Goal: Task Accomplishment & Management: Manage account settings

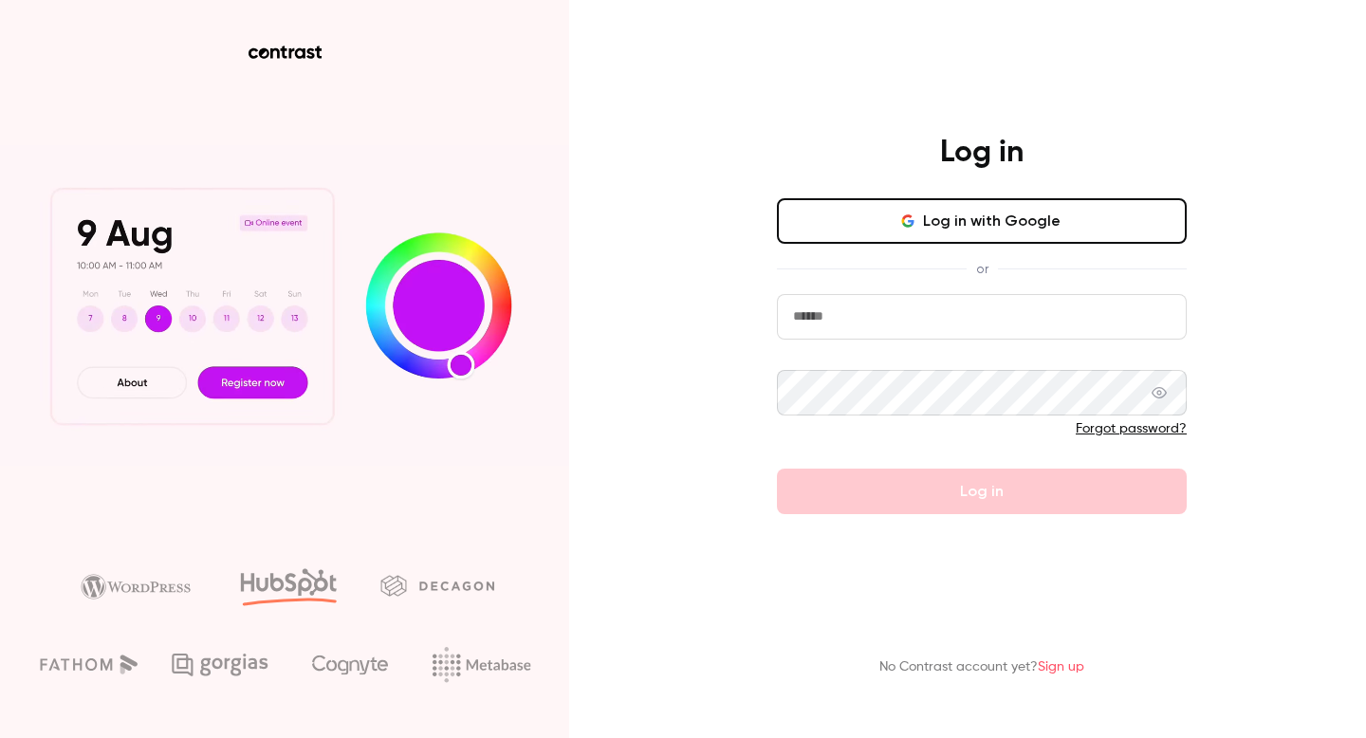
click at [830, 336] on input "email" at bounding box center [982, 317] width 410 height 46
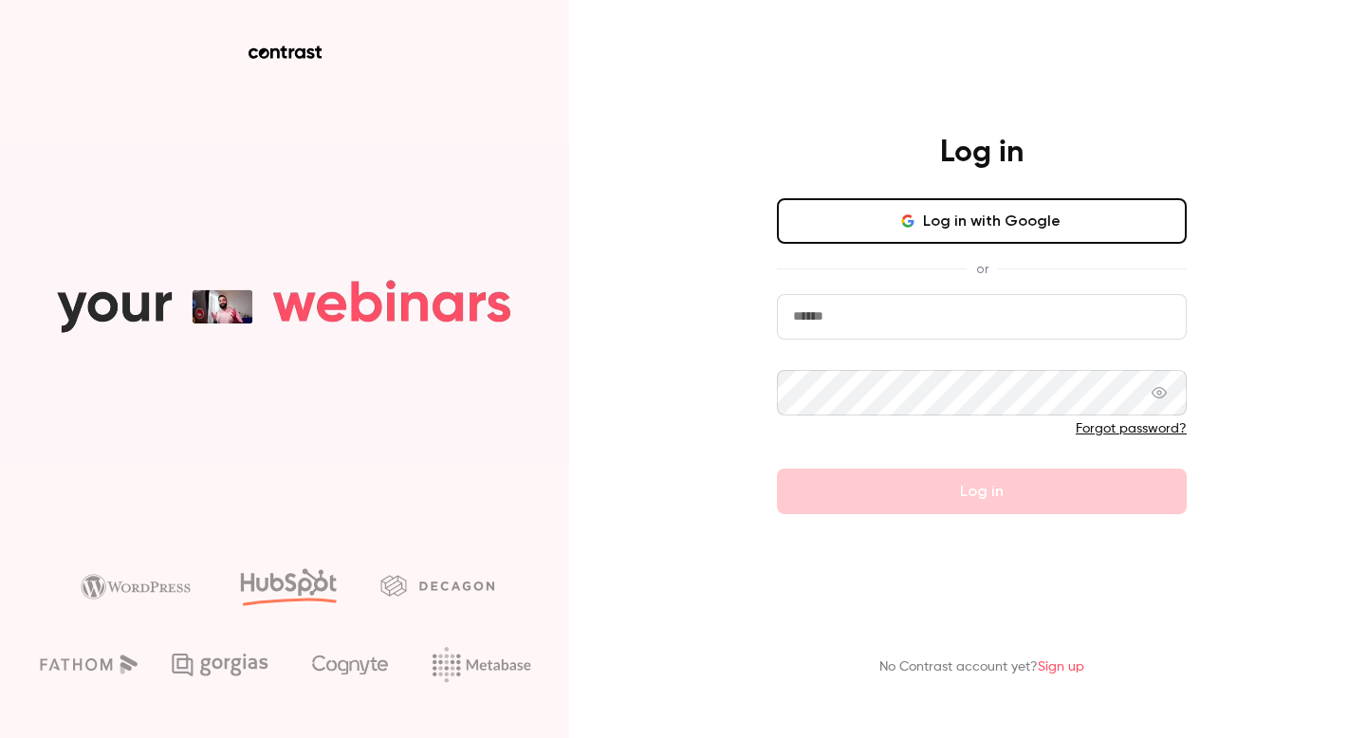
paste input "**********"
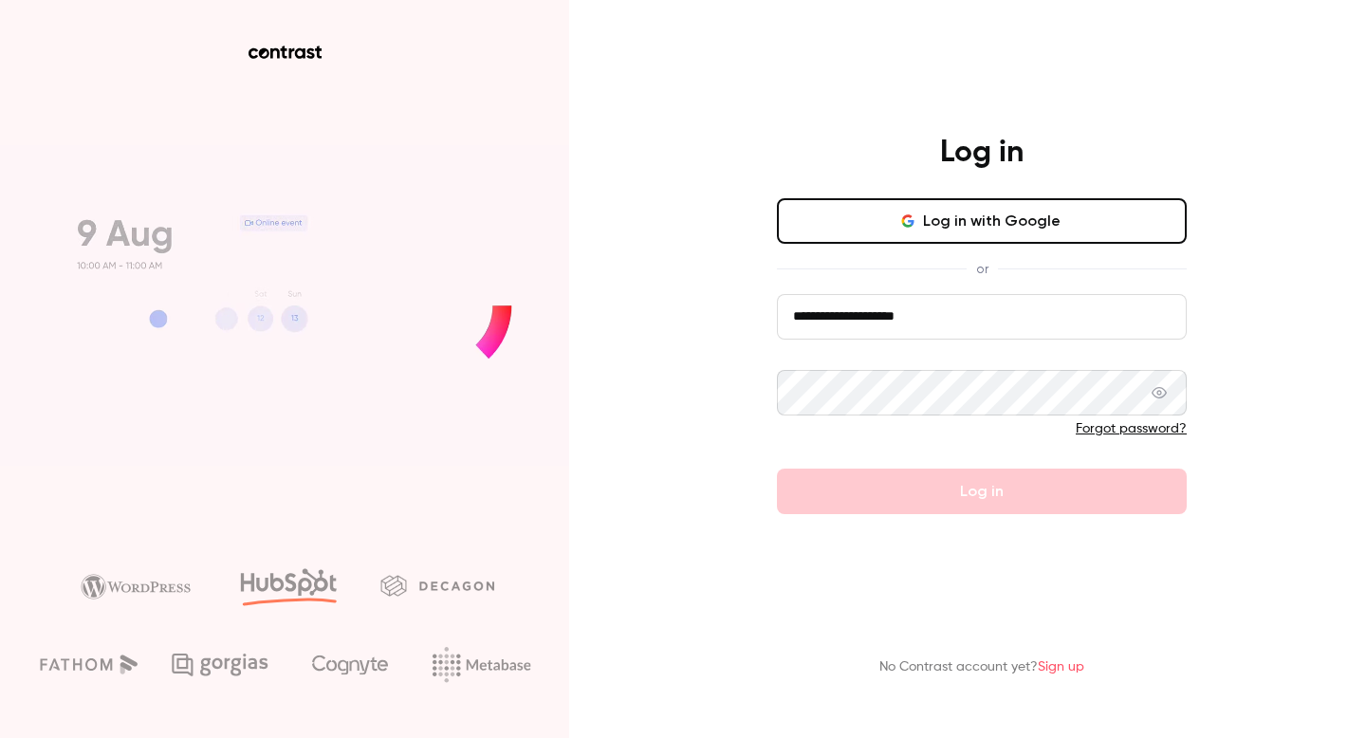
type input "**********"
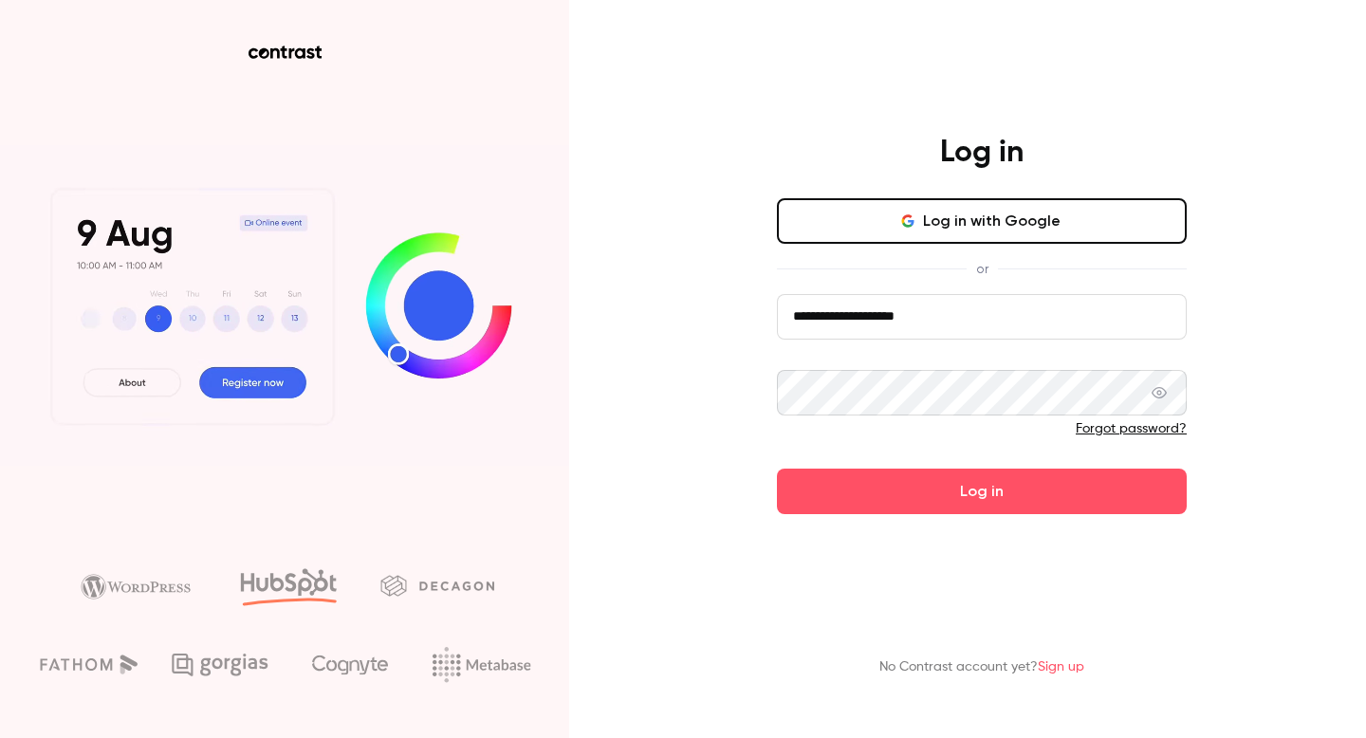
click at [777, 469] on button "Log in" at bounding box center [982, 492] width 410 height 46
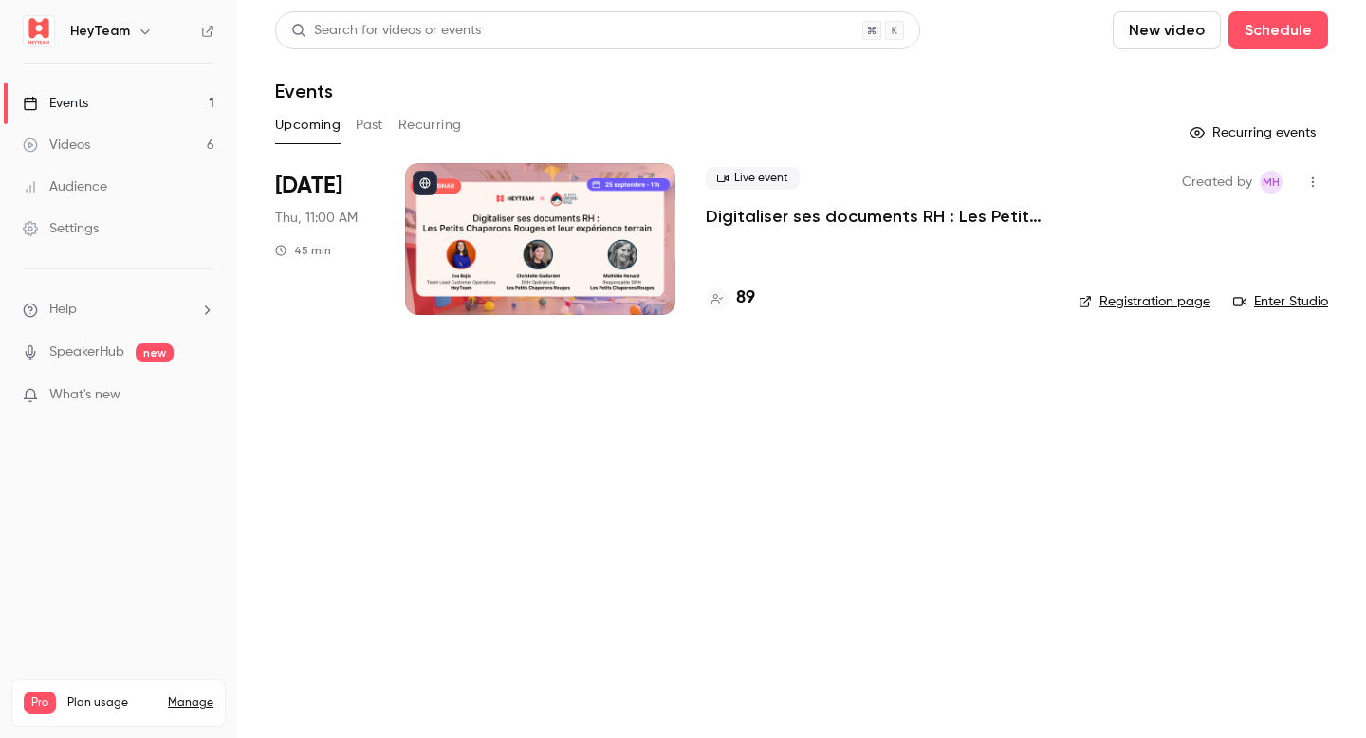
click at [590, 226] on div at bounding box center [540, 239] width 270 height 152
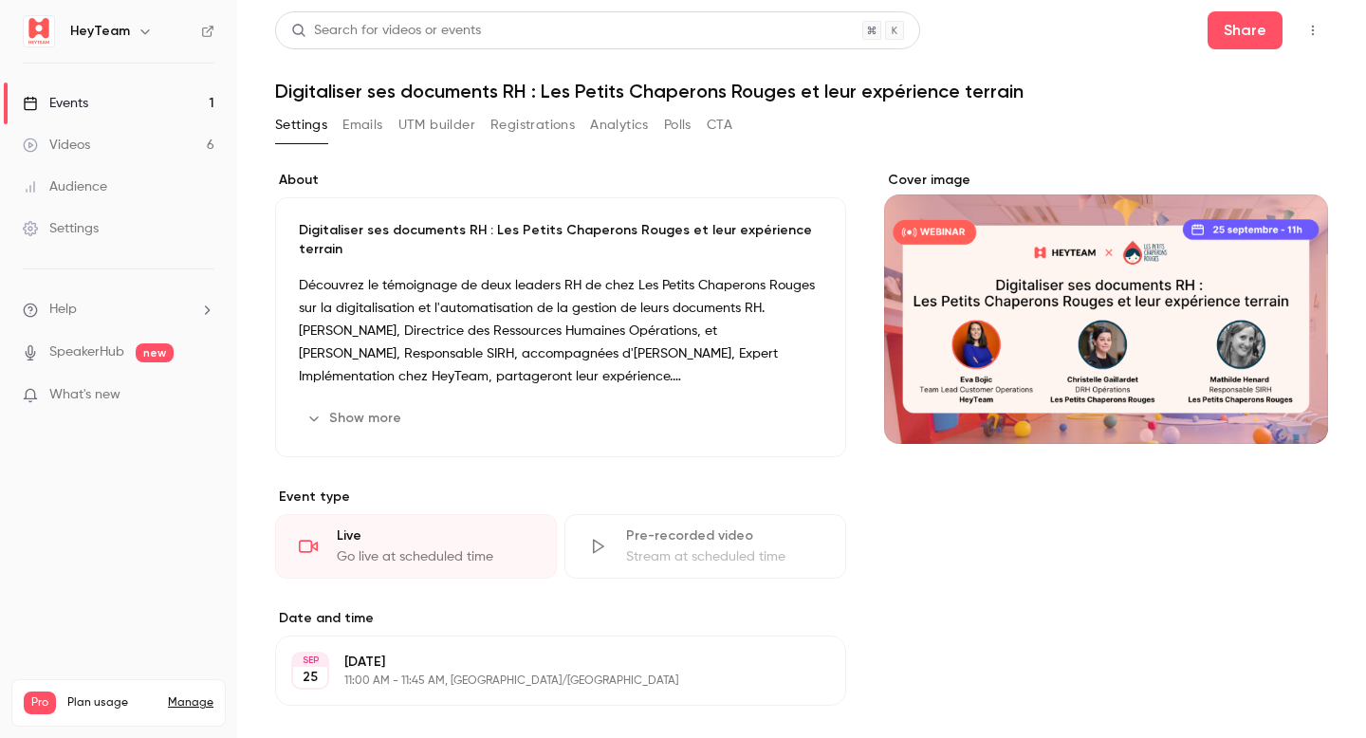
click at [131, 388] on p "What's new" at bounding box center [103, 395] width 161 height 20
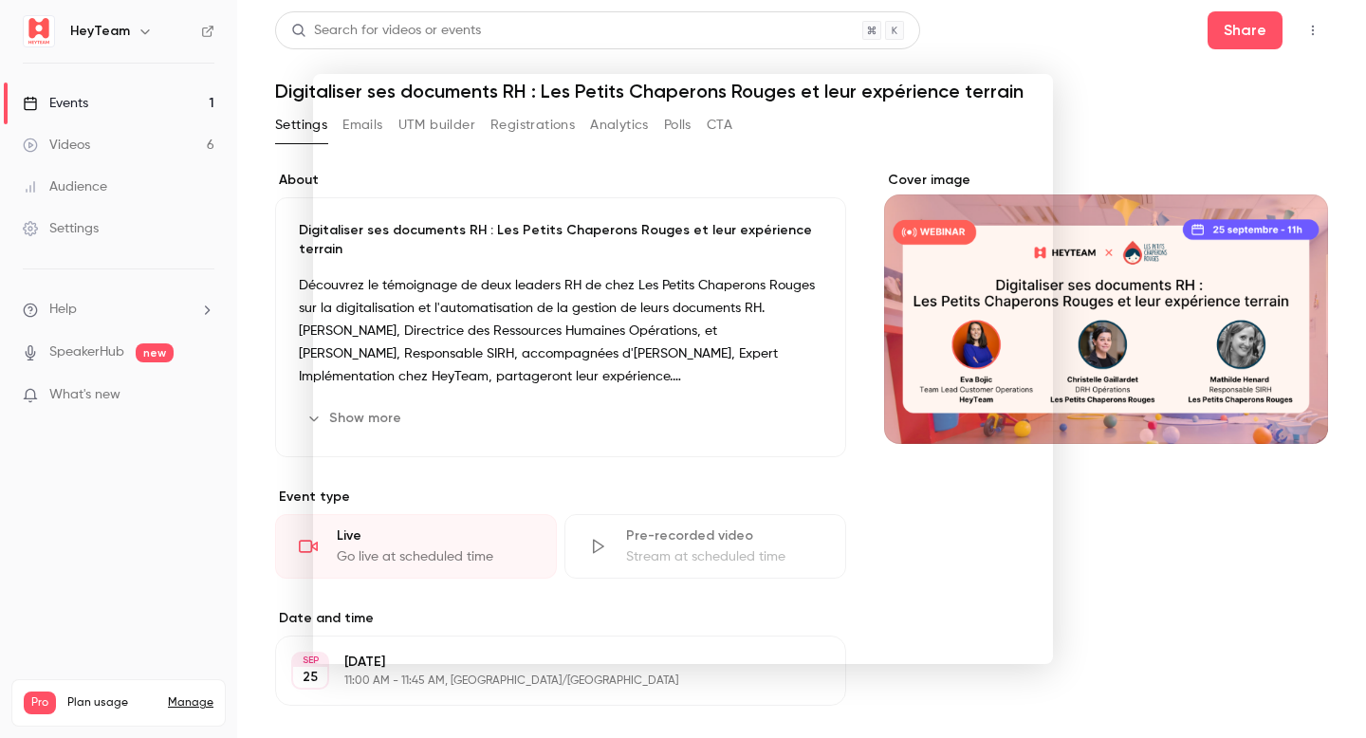
click at [130, 389] on div at bounding box center [683, 369] width 1366 height 738
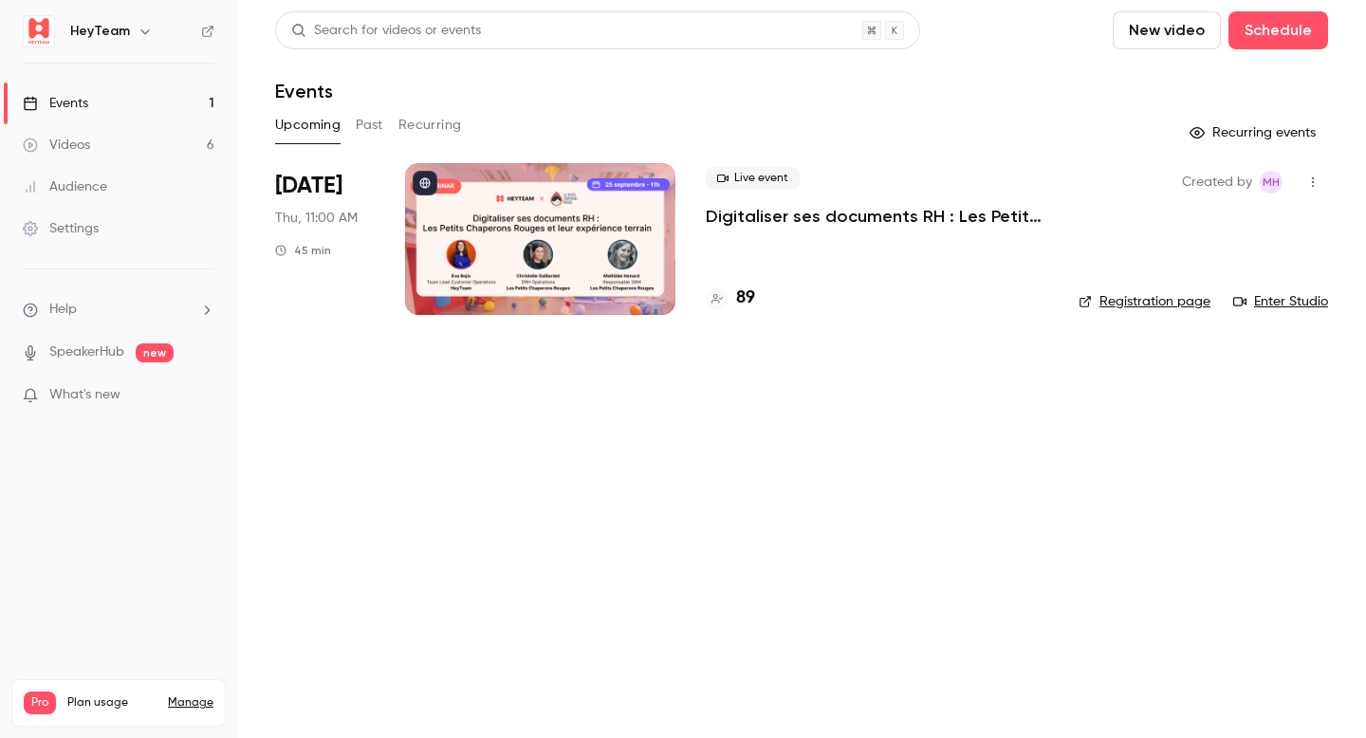
click at [179, 139] on link "Videos 6" at bounding box center [118, 145] width 237 height 42
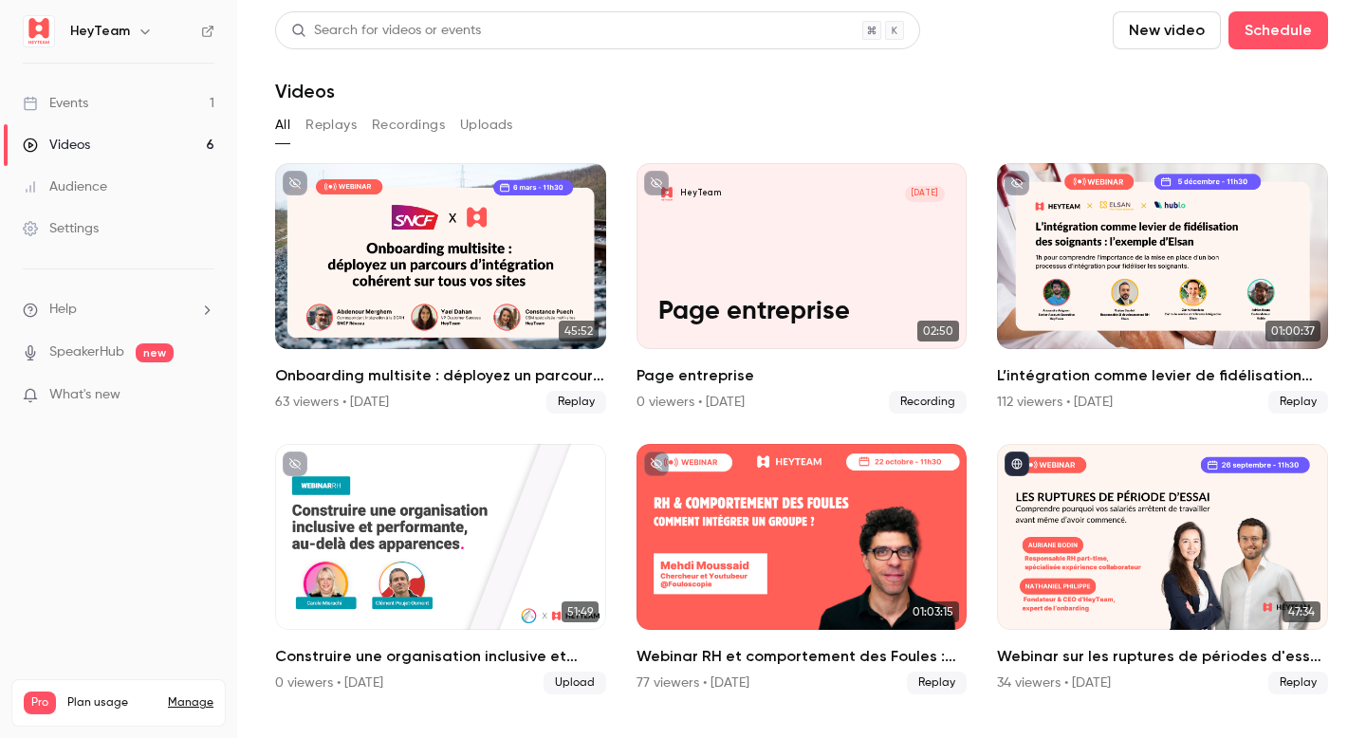
click at [172, 88] on link "Events 1" at bounding box center [118, 104] width 237 height 42
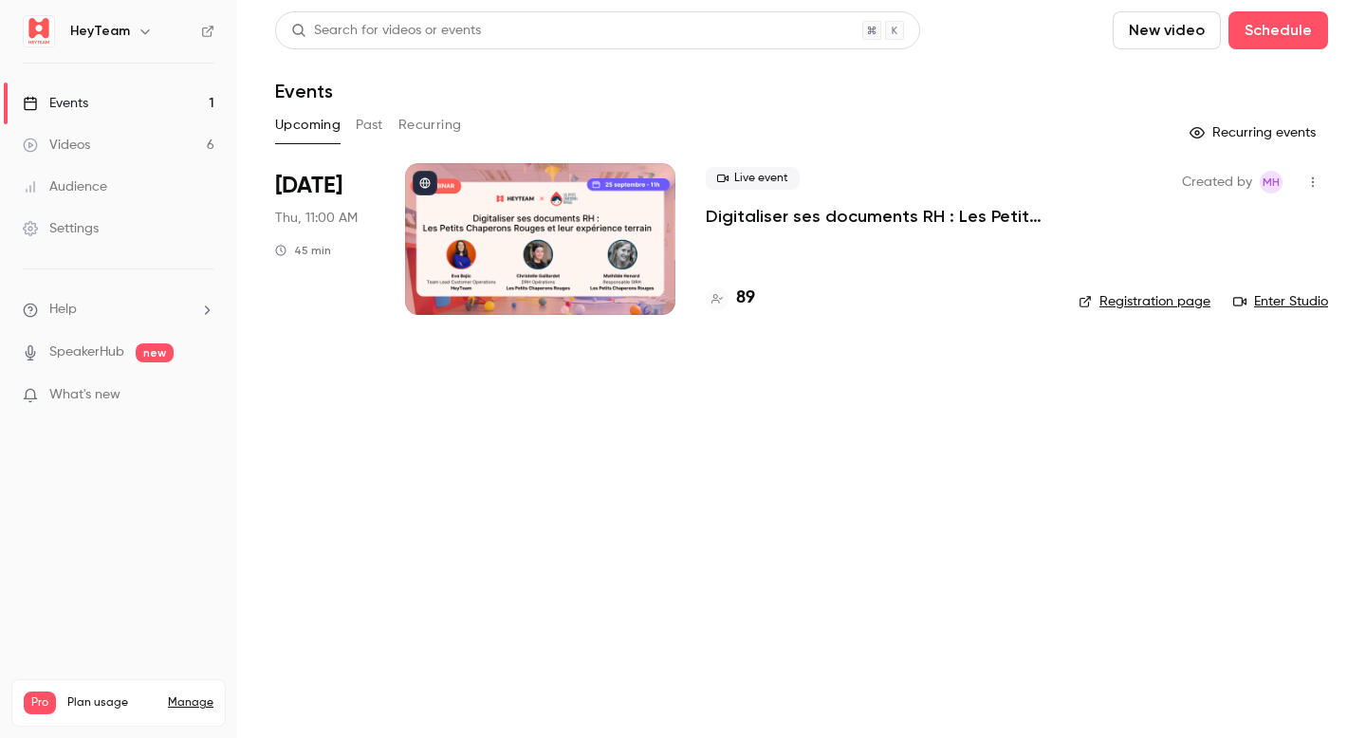
click at [176, 156] on link "Videos 6" at bounding box center [118, 145] width 237 height 42
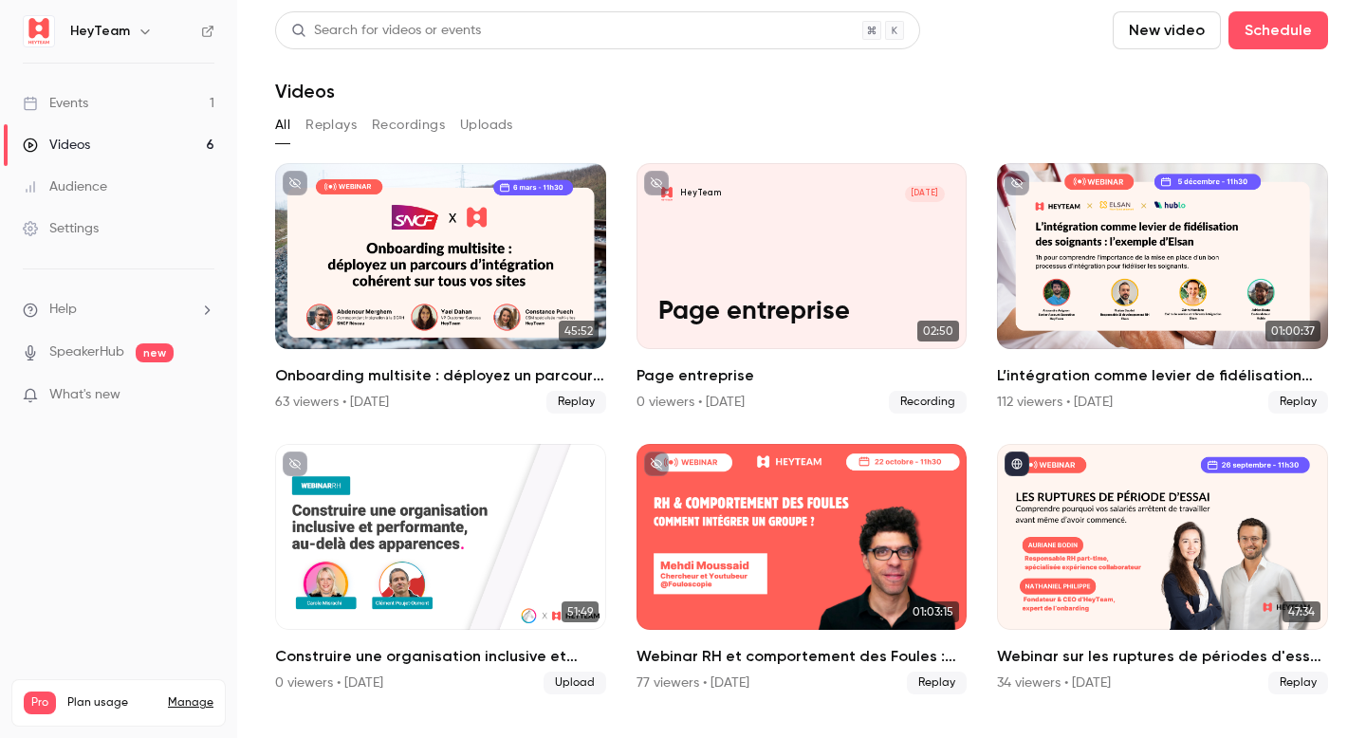
click at [170, 192] on link "Audience" at bounding box center [118, 187] width 237 height 42
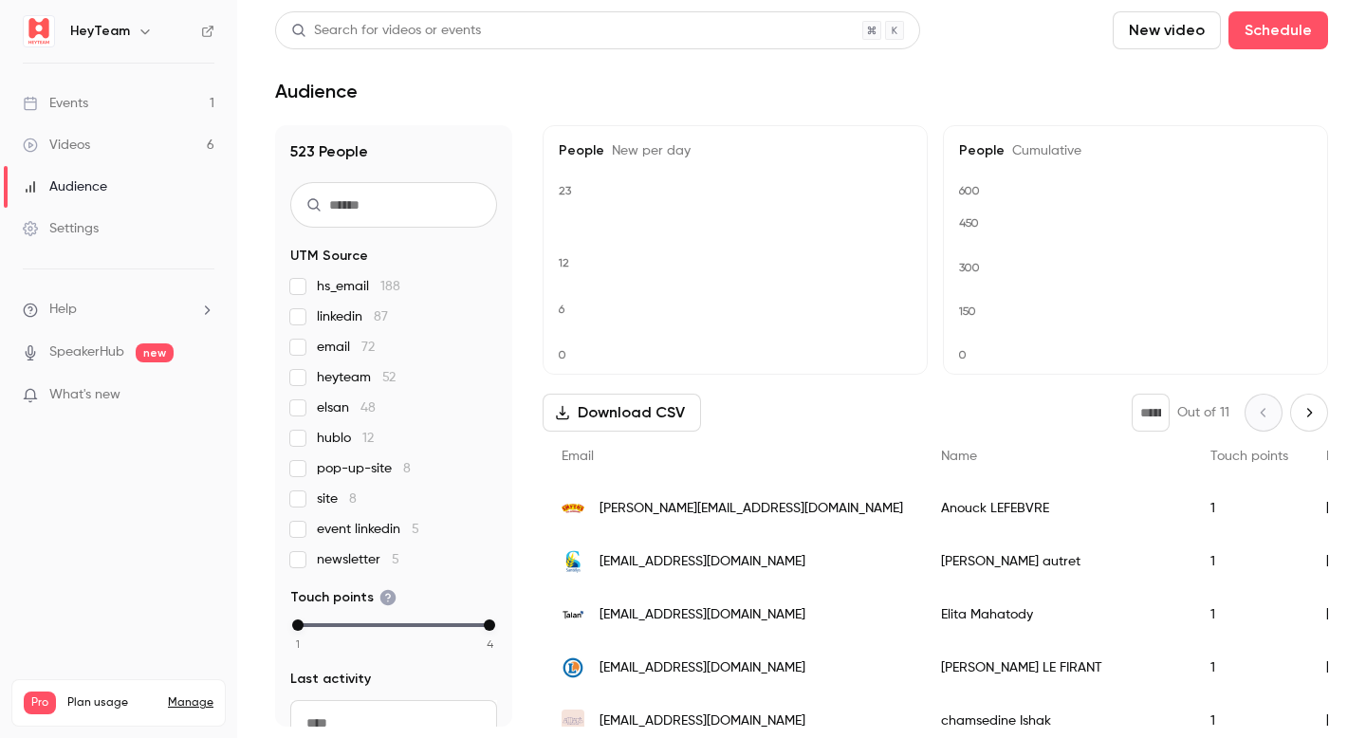
click at [144, 225] on link "Settings" at bounding box center [118, 229] width 237 height 42
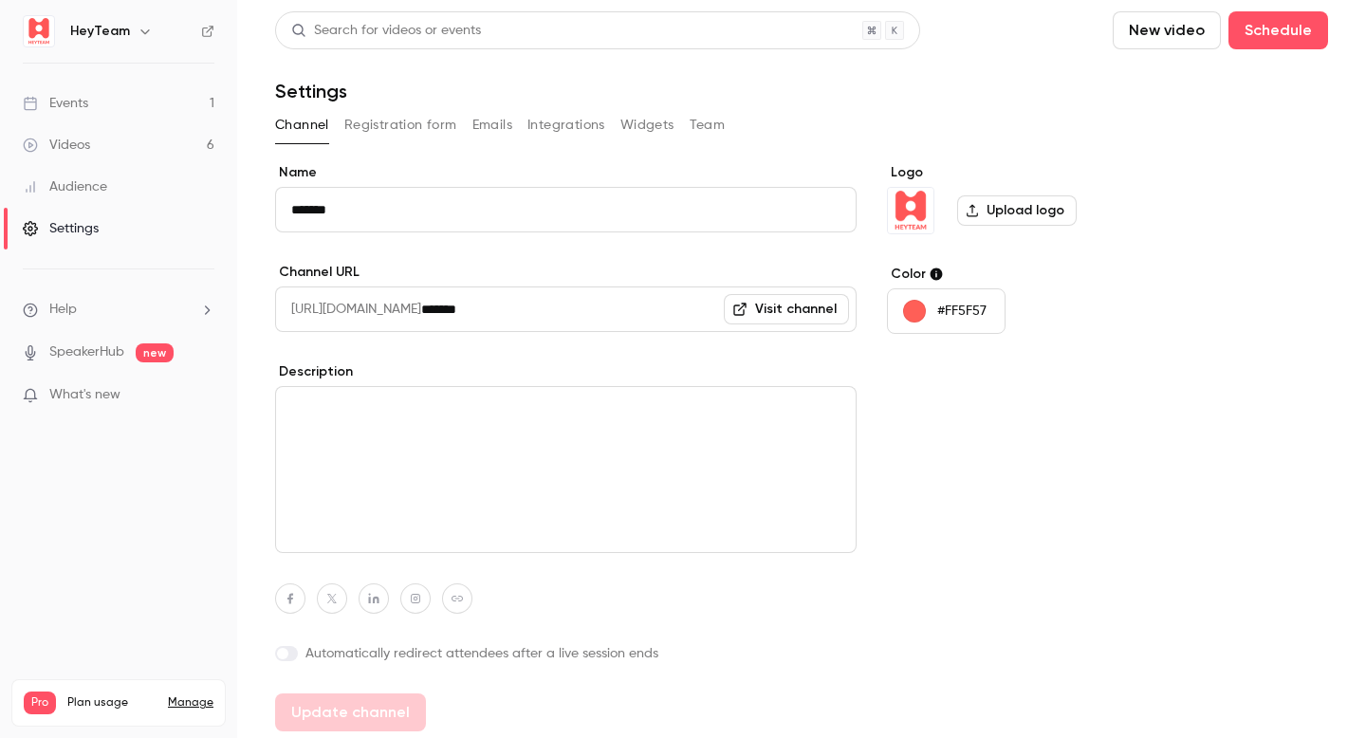
click at [163, 110] on link "Events 1" at bounding box center [118, 104] width 237 height 42
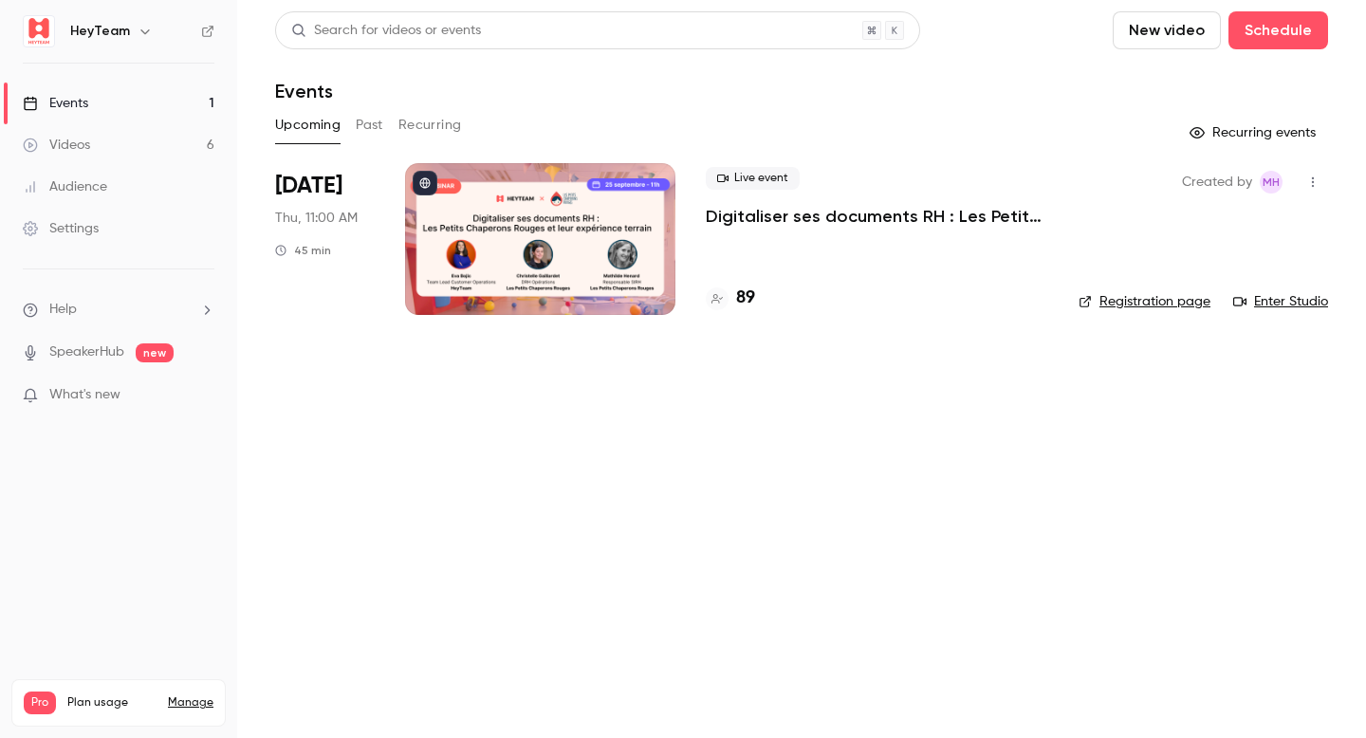
click at [550, 242] on div at bounding box center [540, 239] width 270 height 152
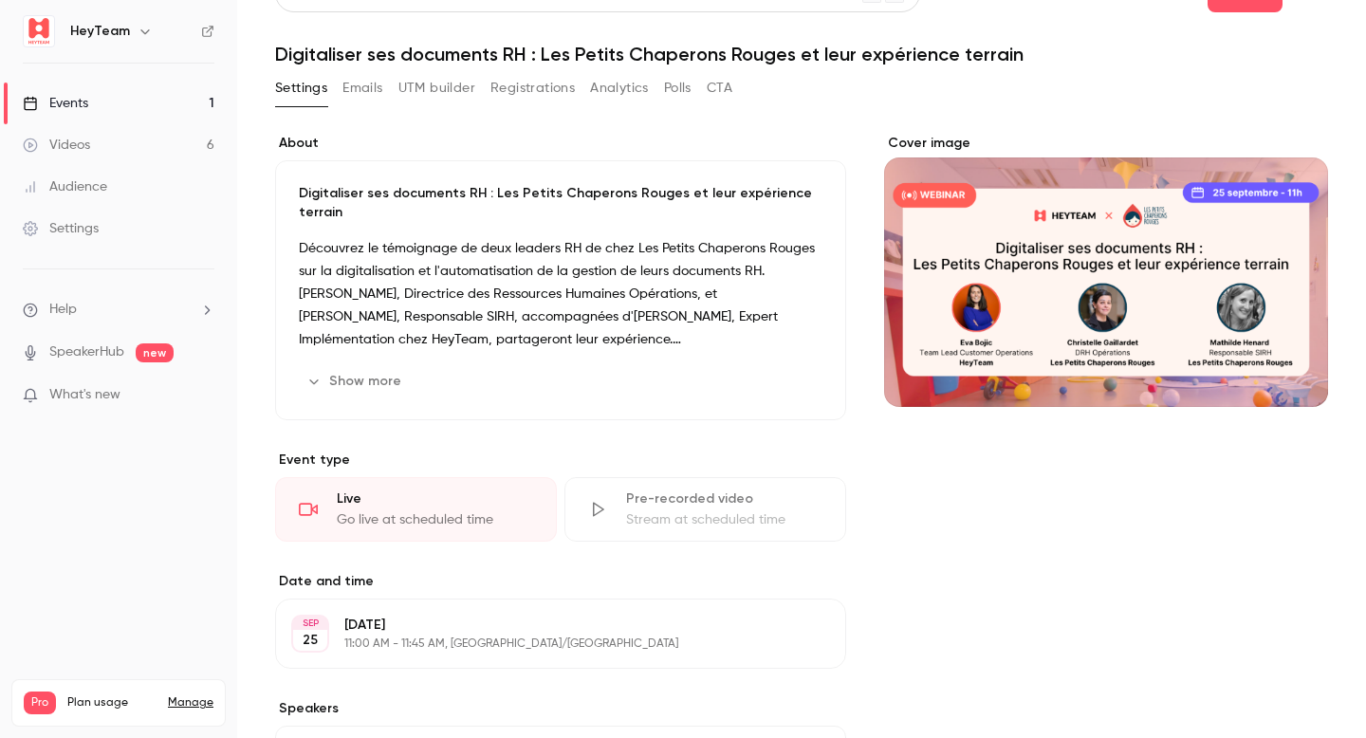
scroll to position [49, 0]
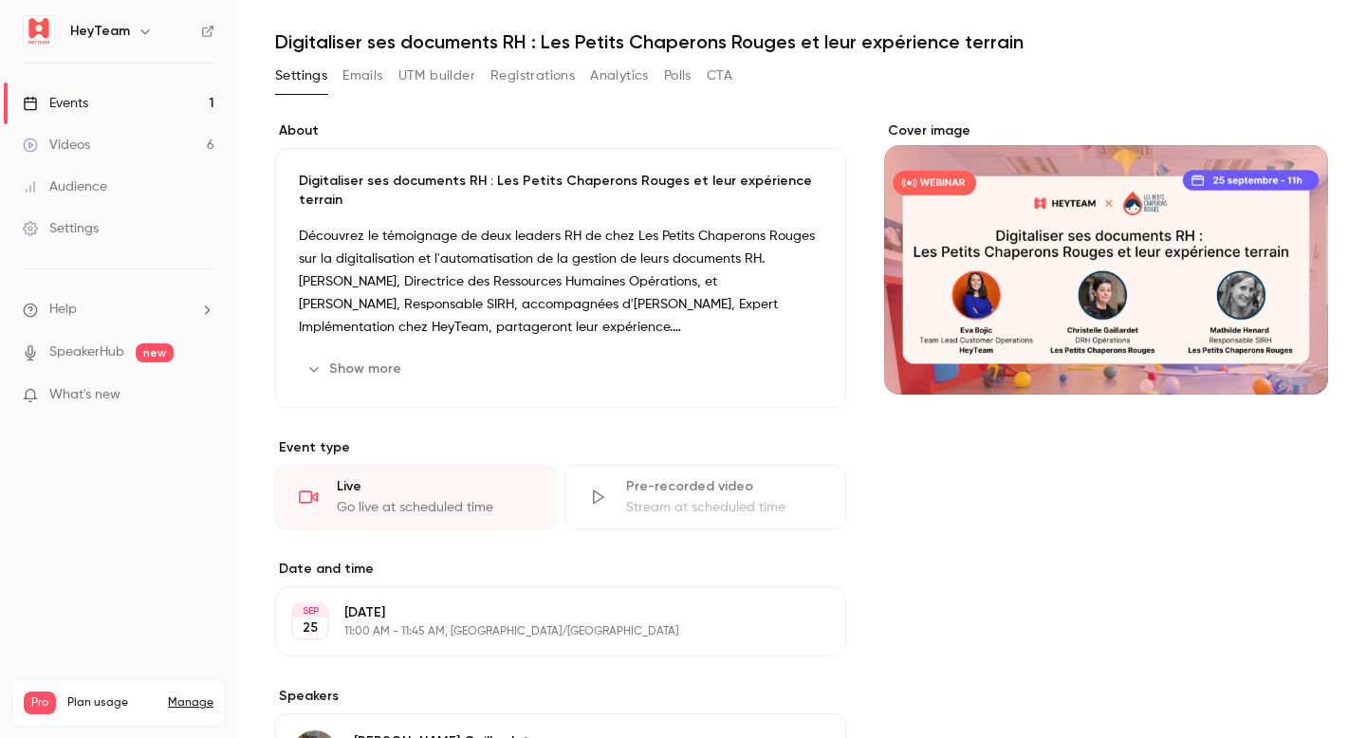
click at [339, 354] on button "Show more" at bounding box center [356, 369] width 114 height 30
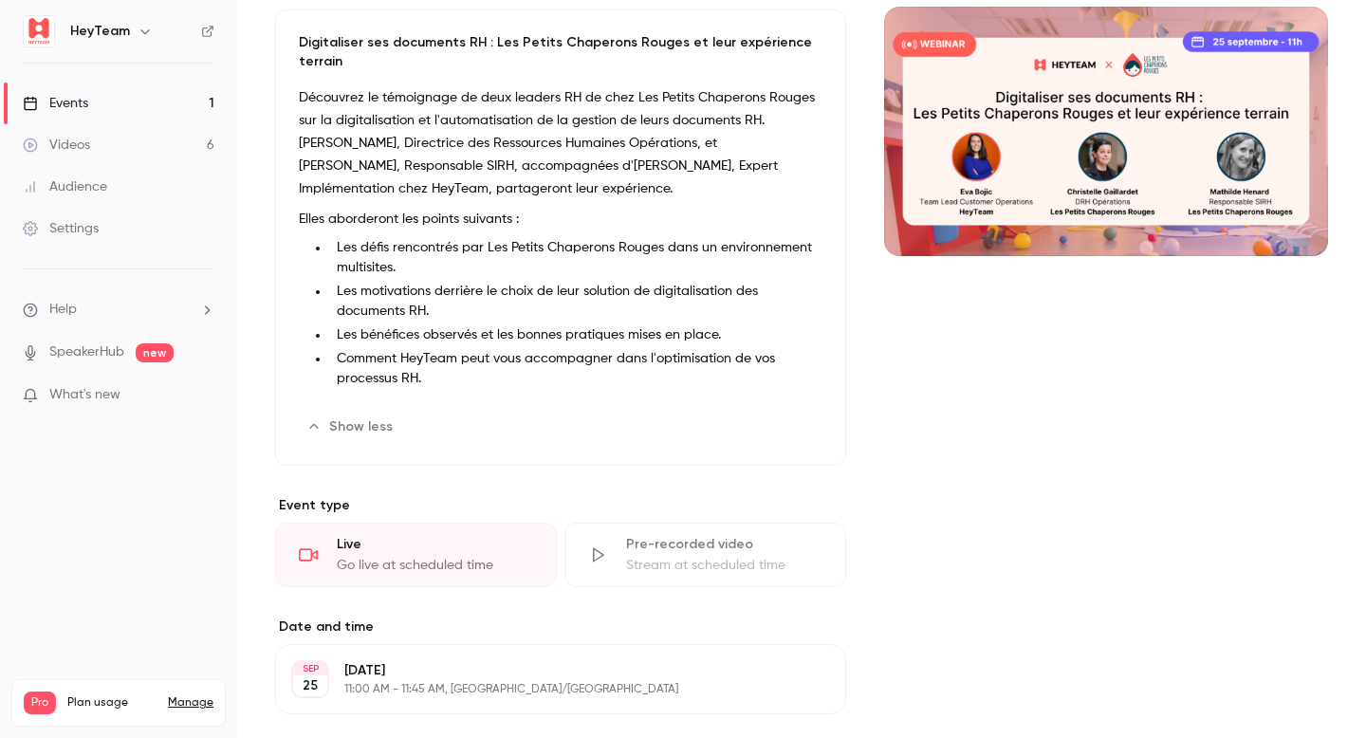
scroll to position [186, 0]
